Goal: Transaction & Acquisition: Book appointment/travel/reservation

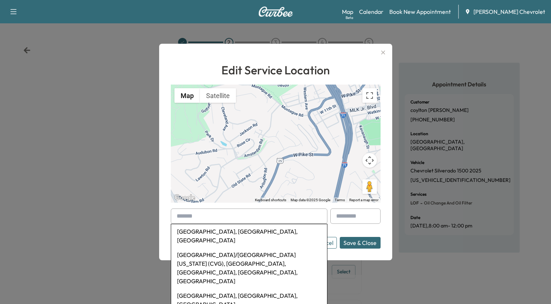
scroll to position [43, 0]
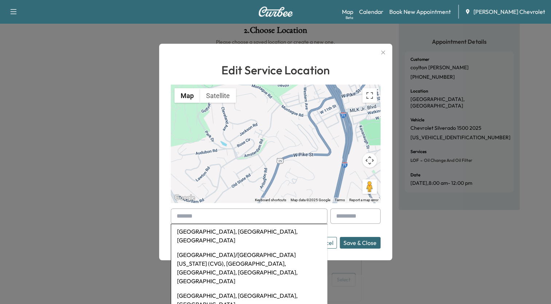
click at [181, 211] on input "text" at bounding box center [249, 215] width 157 height 15
paste input "**********"
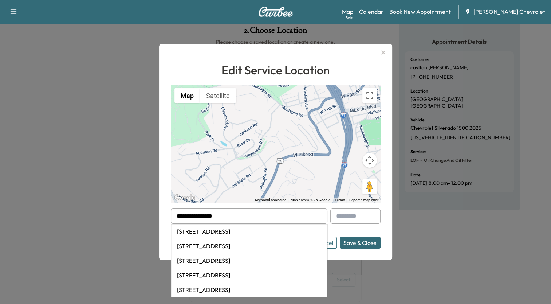
click at [234, 230] on li "[STREET_ADDRESS]" at bounding box center [249, 231] width 156 height 15
type input "**********"
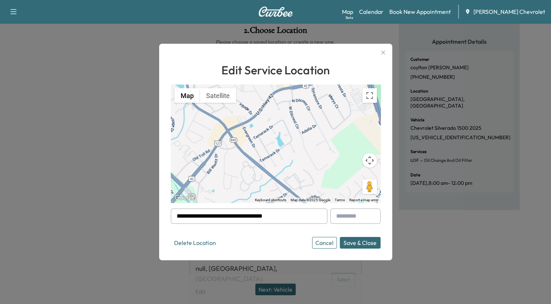
click at [360, 242] on button "Save & Close" at bounding box center [360, 243] width 41 height 12
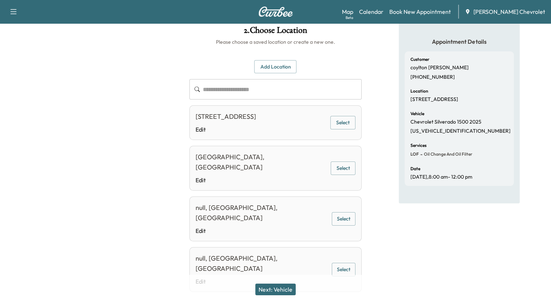
click at [341, 125] on button "Select" at bounding box center [342, 122] width 25 height 13
click at [274, 286] on button "Next: Vehicle" at bounding box center [275, 289] width 40 height 12
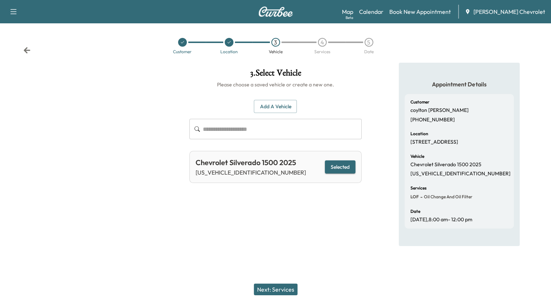
scroll to position [0, 0]
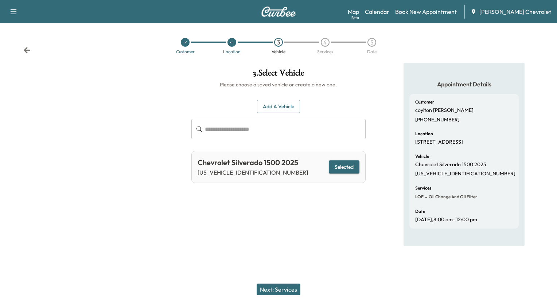
click at [348, 165] on button "Selected" at bounding box center [344, 166] width 31 height 13
click at [290, 291] on button "Next: Services" at bounding box center [278, 289] width 44 height 12
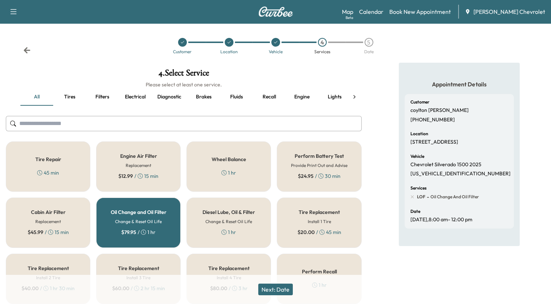
click at [153, 222] on h6 "Change & Reset Oil Life" at bounding box center [138, 221] width 47 height 7
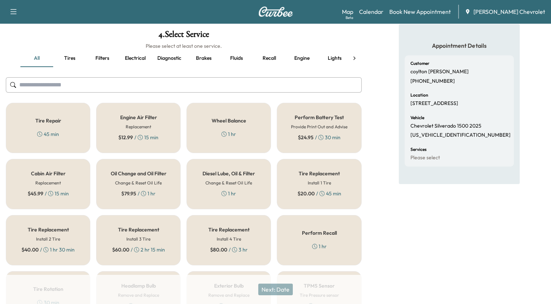
scroll to position [109, 0]
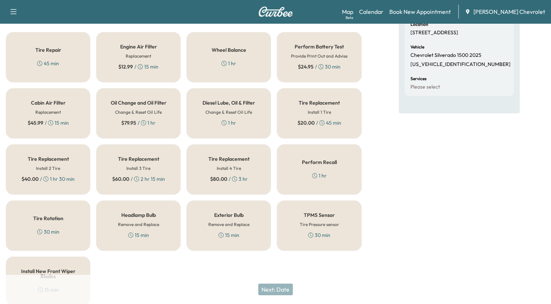
click at [143, 121] on icon at bounding box center [143, 122] width 5 height 5
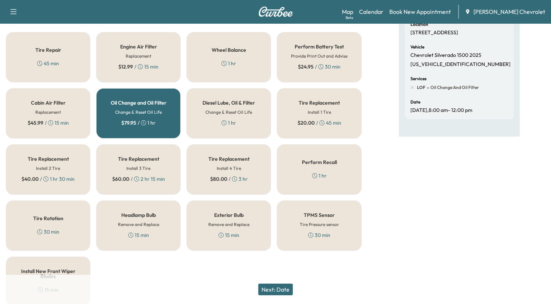
click at [270, 289] on button "Next: Date" at bounding box center [275, 289] width 35 height 12
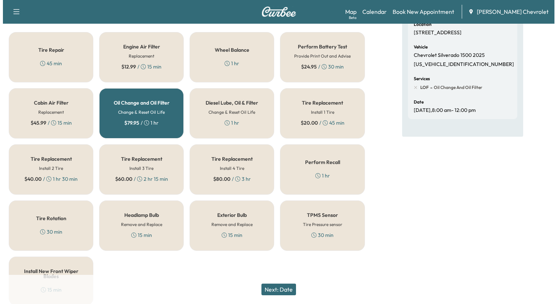
scroll to position [0, 0]
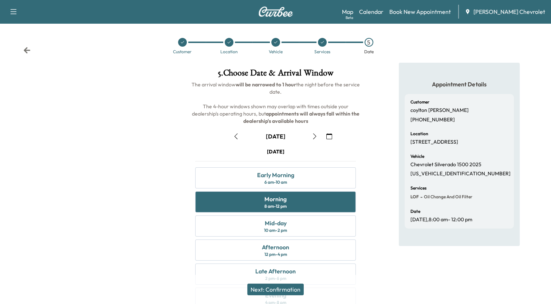
click at [287, 290] on button "Next: Confirmation" at bounding box center [275, 289] width 56 height 12
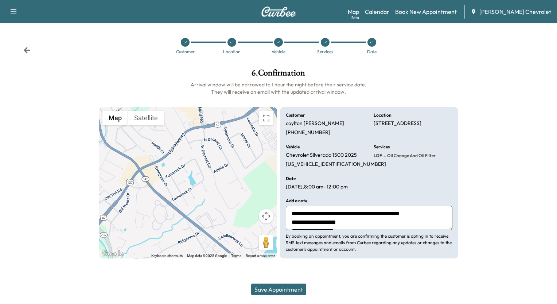
click at [359, 222] on textarea "**********" at bounding box center [369, 218] width 166 height 24
type textarea "**********"
click at [270, 288] on button "Save Appointment" at bounding box center [278, 289] width 55 height 12
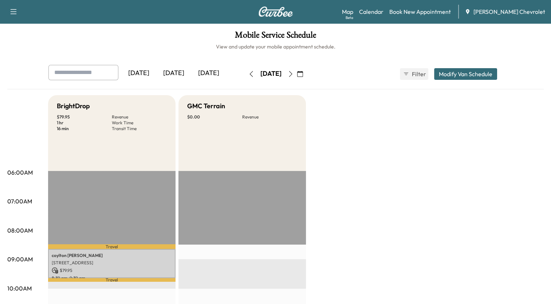
click at [248, 72] on icon "button" at bounding box center [251, 74] width 6 height 6
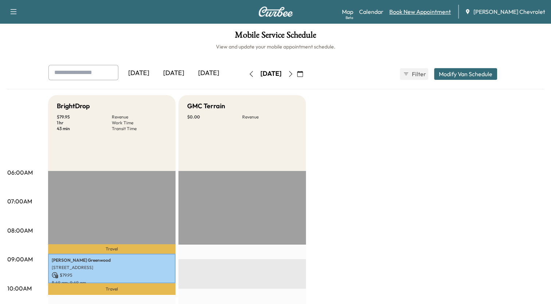
click at [449, 12] on link "Book New Appointment" at bounding box center [420, 11] width 62 height 9
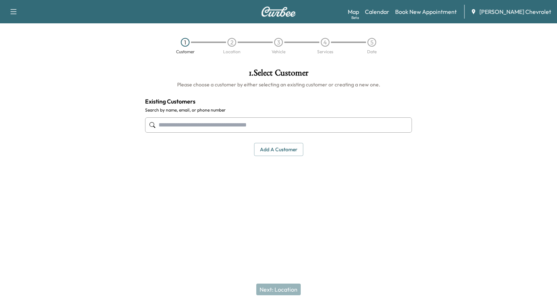
click at [292, 122] on input "text" at bounding box center [278, 124] width 267 height 15
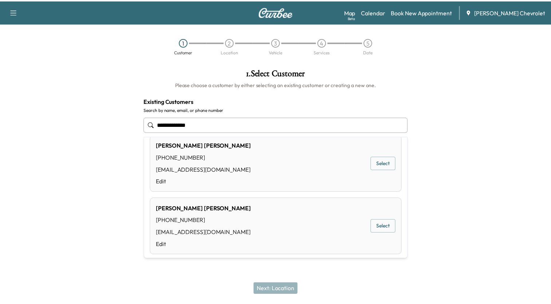
scroll to position [16, 0]
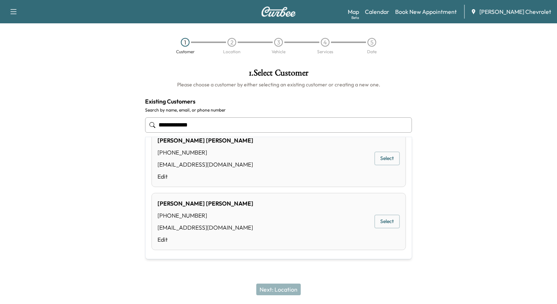
click at [276, 158] on div "[PERSON_NAME] [PHONE_NUMBER] [EMAIL_ADDRESS][DOMAIN_NAME] Edit Select" at bounding box center [278, 158] width 254 height 57
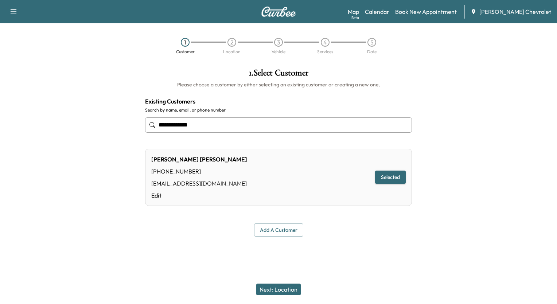
type input "**********"
click at [290, 288] on button "Next: Location" at bounding box center [278, 289] width 44 height 12
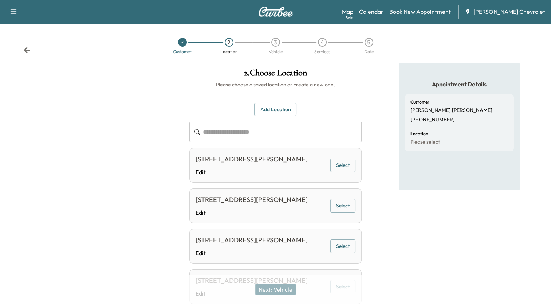
click at [292, 164] on div "[STREET_ADDRESS][PERSON_NAME]" at bounding box center [252, 159] width 112 height 10
click at [346, 171] on button "Select" at bounding box center [342, 164] width 25 height 13
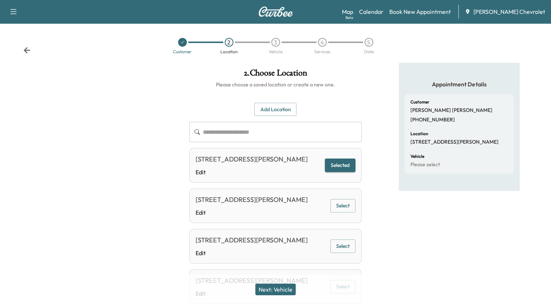
click at [284, 290] on button "Next: Vehicle" at bounding box center [275, 289] width 40 height 12
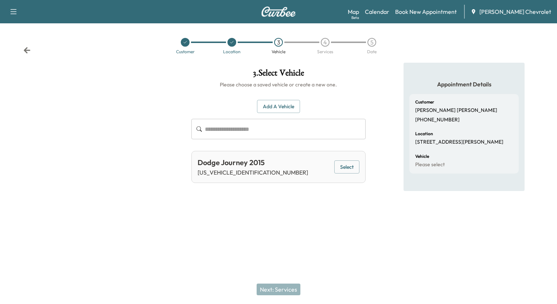
click at [344, 166] on button "Select" at bounding box center [346, 166] width 25 height 13
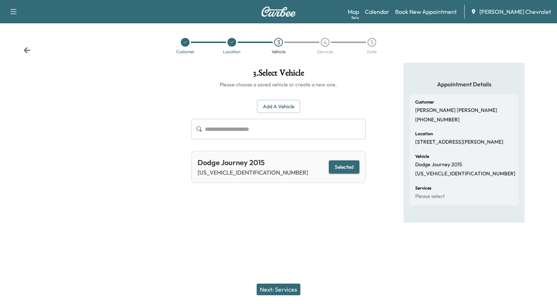
click at [286, 287] on button "Next: Services" at bounding box center [278, 289] width 44 height 12
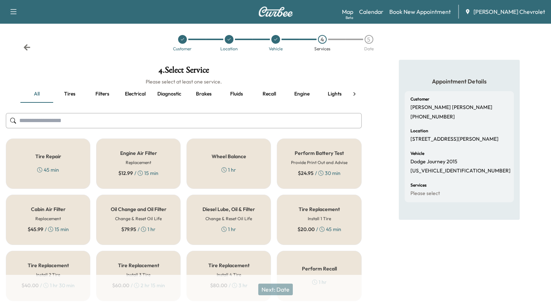
scroll to position [0, 0]
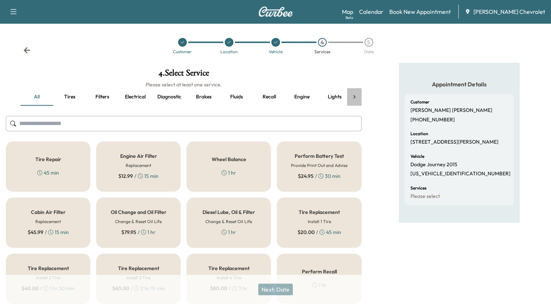
click at [354, 98] on icon at bounding box center [354, 96] width 7 height 7
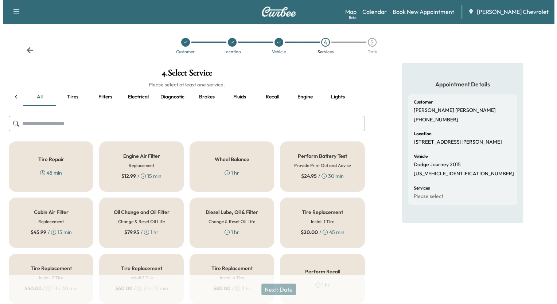
scroll to position [0, 37]
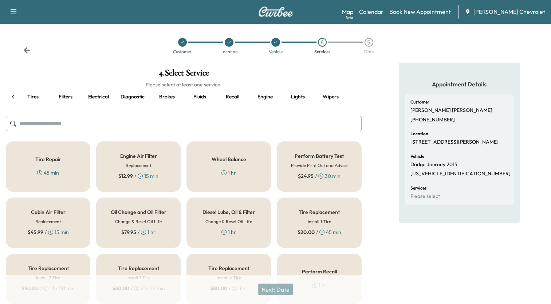
click at [157, 124] on input "text" at bounding box center [184, 123] width 356 height 15
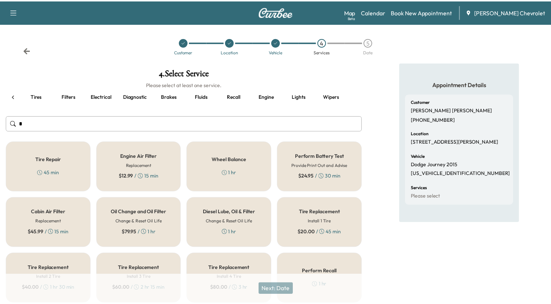
scroll to position [0, 34]
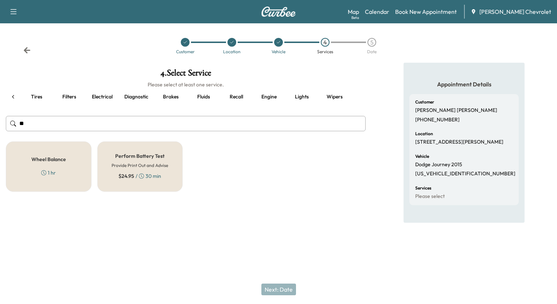
type input "**"
click at [147, 154] on h5 "Perform Battery Test" at bounding box center [139, 155] width 49 height 5
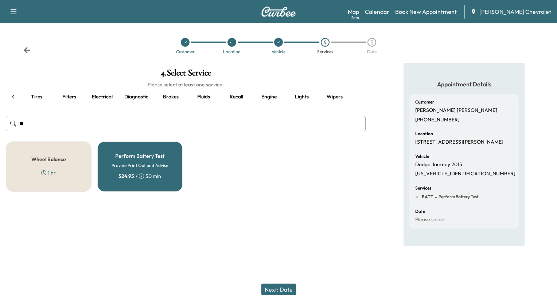
click at [271, 290] on button "Next: Date" at bounding box center [278, 289] width 35 height 12
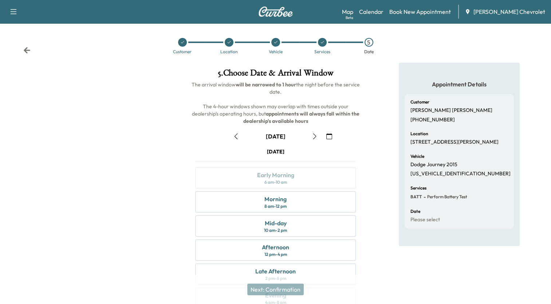
click at [329, 136] on icon "button" at bounding box center [329, 136] width 6 height 6
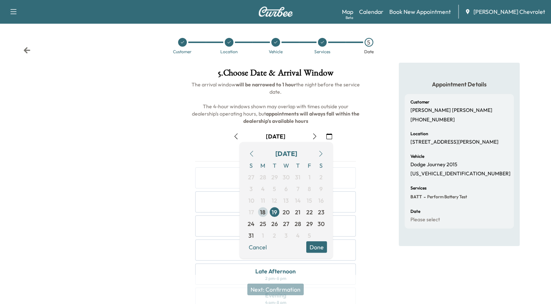
click at [263, 214] on span "18" at bounding box center [262, 212] width 5 height 9
click at [321, 246] on button "Done" at bounding box center [316, 247] width 21 height 12
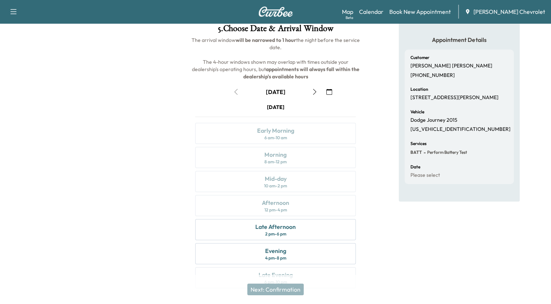
scroll to position [59, 0]
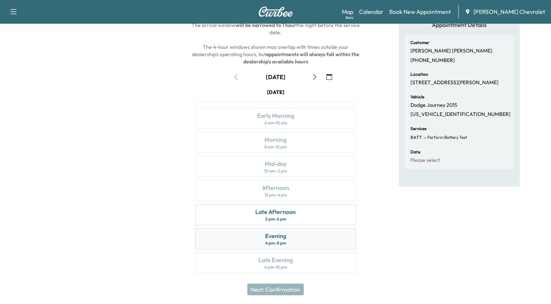
click at [278, 233] on div "Evening" at bounding box center [275, 235] width 21 height 9
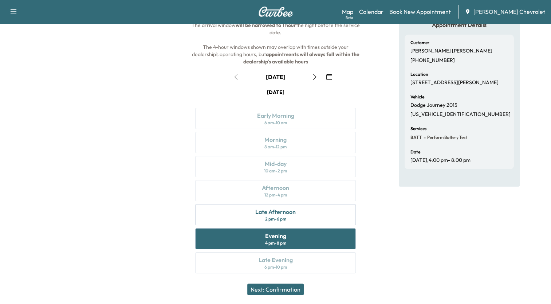
drag, startPoint x: 278, startPoint y: 290, endPoint x: 280, endPoint y: 286, distance: 4.4
click at [280, 288] on button "Next: Confirmation" at bounding box center [275, 289] width 56 height 12
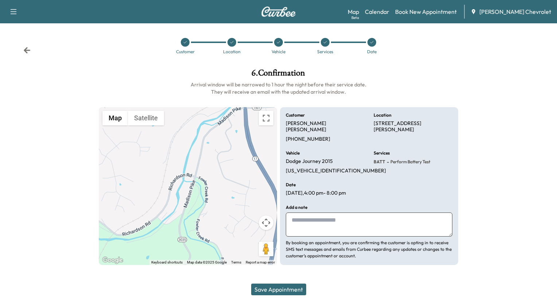
click at [317, 213] on textarea at bounding box center [369, 224] width 166 height 24
click at [348, 213] on textarea "**********" at bounding box center [369, 224] width 166 height 24
click at [361, 214] on textarea "**********" at bounding box center [369, 224] width 166 height 24
click at [380, 216] on textarea "**********" at bounding box center [369, 224] width 166 height 24
type textarea "**********"
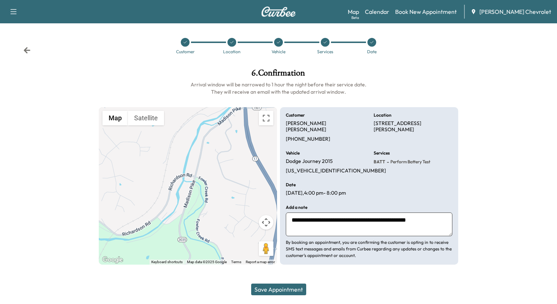
click at [284, 293] on button "Save Appointment" at bounding box center [278, 289] width 55 height 12
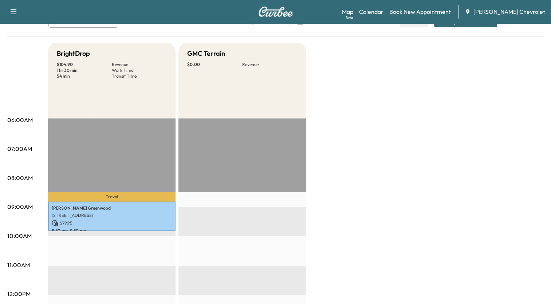
scroll to position [36, 0]
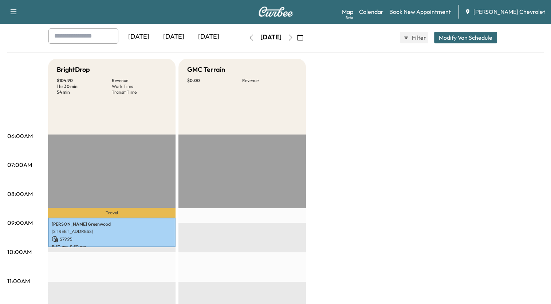
click at [292, 36] on icon "button" at bounding box center [290, 38] width 3 height 6
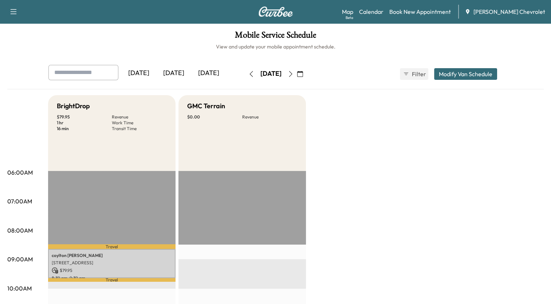
click at [294, 73] on icon "button" at bounding box center [291, 74] width 6 height 6
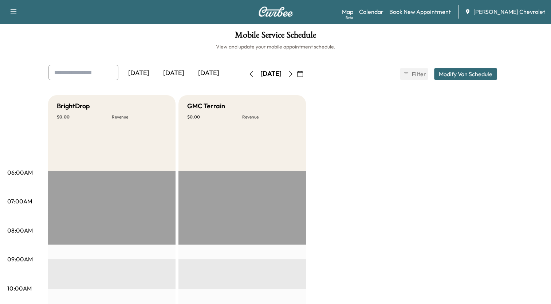
click at [294, 74] on icon "button" at bounding box center [291, 74] width 6 height 6
click at [248, 74] on icon "button" at bounding box center [251, 74] width 6 height 6
